Goal: Find specific page/section: Find specific page/section

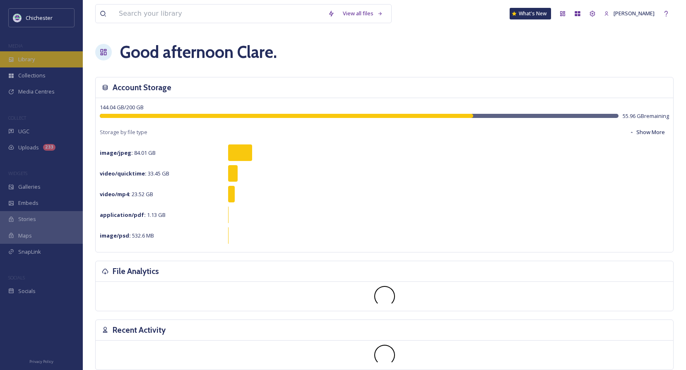
click at [23, 57] on span "Library" at bounding box center [26, 59] width 17 height 8
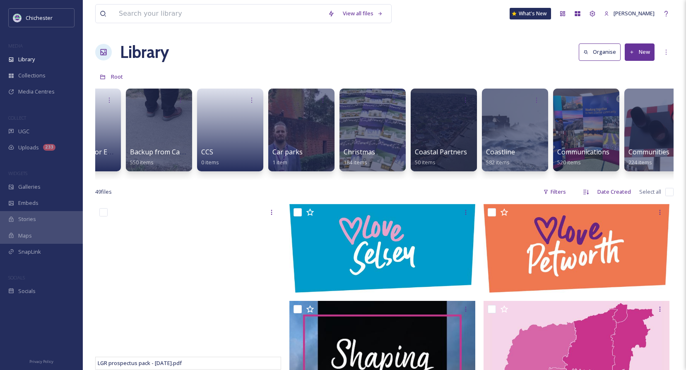
scroll to position [0, 111]
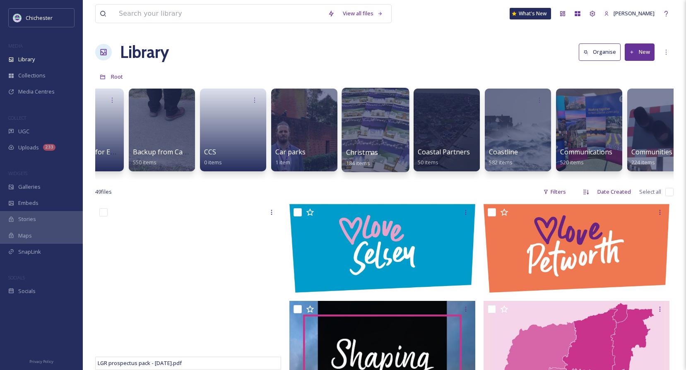
click at [381, 152] on div "Christmas 184 items" at bounding box center [375, 157] width 59 height 21
click at [357, 152] on span "Christmas" at bounding box center [362, 152] width 32 height 9
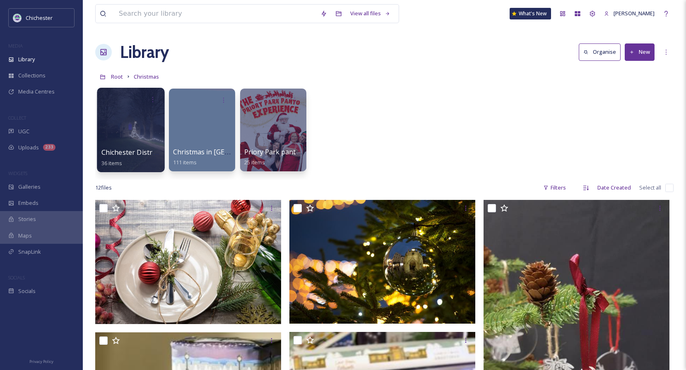
click at [132, 151] on span "Chichester District Christmas Events 2024" at bounding box center [167, 152] width 132 height 9
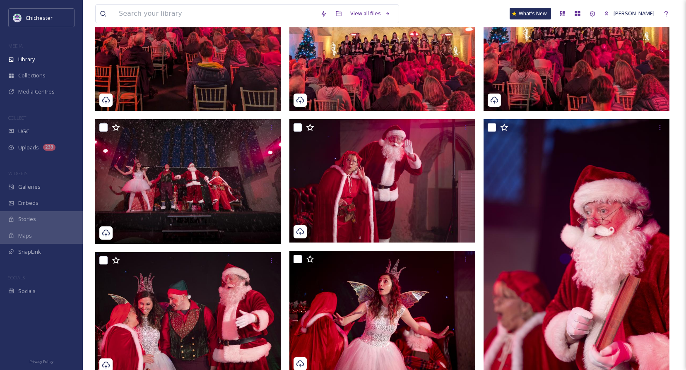
scroll to position [138, 0]
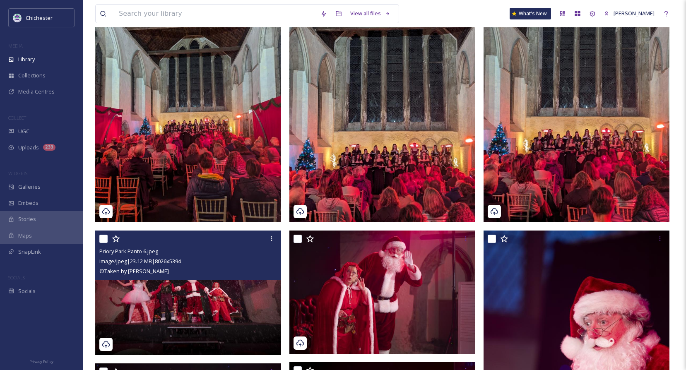
click at [156, 311] on img at bounding box center [188, 293] width 186 height 125
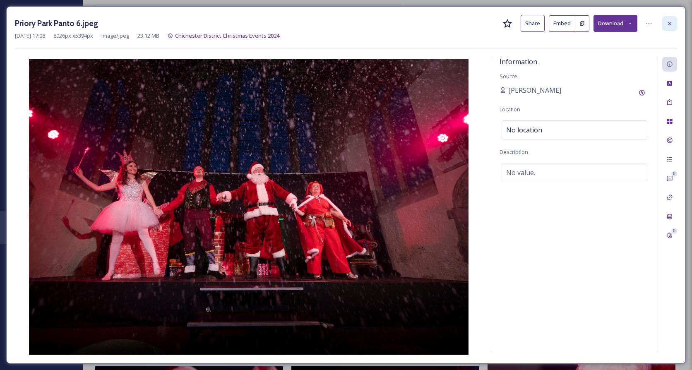
click at [672, 21] on icon at bounding box center [670, 23] width 7 height 7
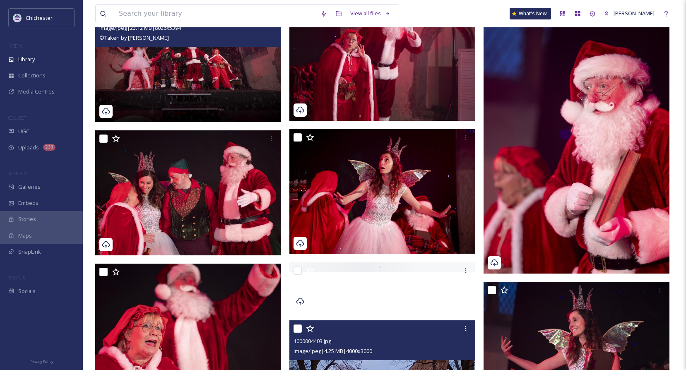
scroll to position [469, 0]
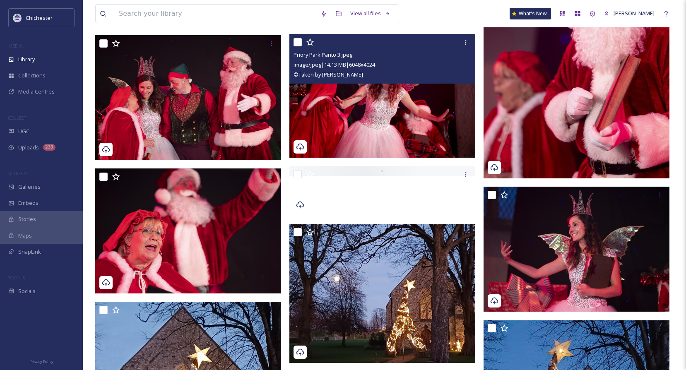
click at [399, 153] on img at bounding box center [382, 96] width 186 height 124
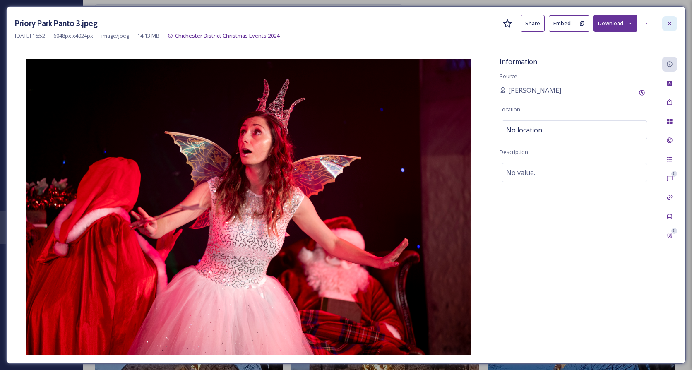
click at [674, 24] on div at bounding box center [670, 23] width 15 height 15
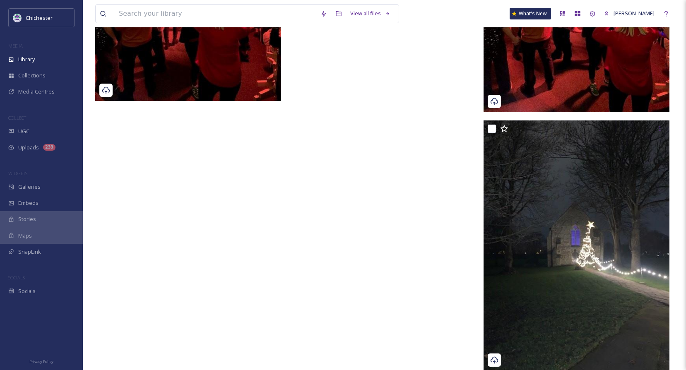
scroll to position [2421, 0]
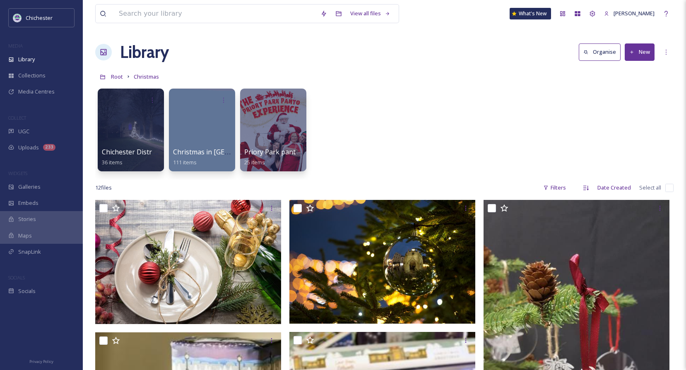
click at [344, 103] on div "Chichester District Christmas Events 2024 36 items Christmas in [GEOGRAPHIC_DAT…" at bounding box center [384, 131] width 579 height 95
click at [337, 40] on div "Library Organise New" at bounding box center [384, 52] width 579 height 25
